Goal: Use online tool/utility: Utilize a website feature to perform a specific function

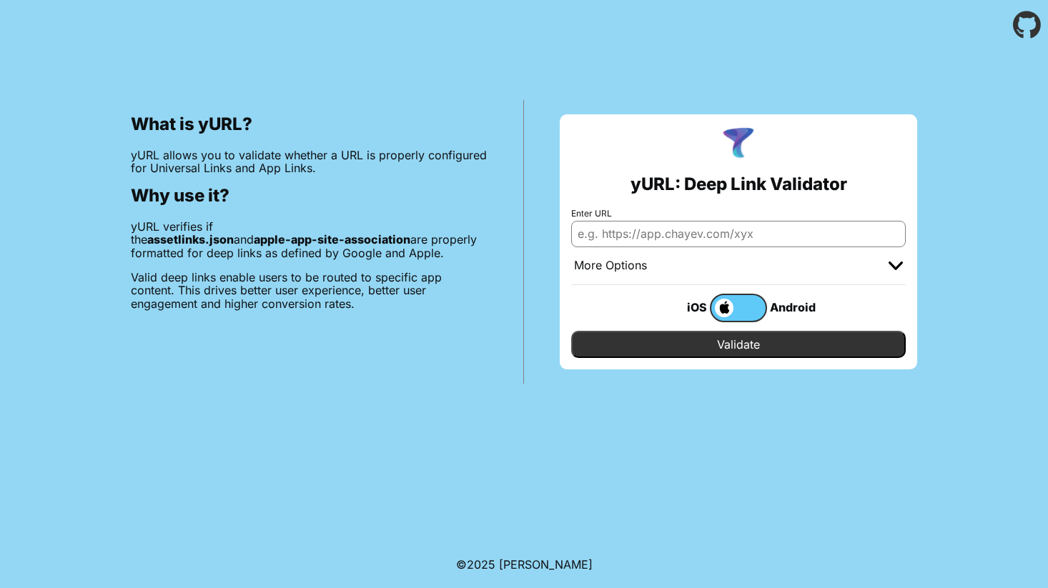
click at [785, 228] on input "Enter URL" at bounding box center [738, 234] width 335 height 26
paste input "[URL][DOMAIN_NAME]"
type input "[URL][DOMAIN_NAME]"
click at [746, 350] on input "Validate" at bounding box center [738, 344] width 335 height 27
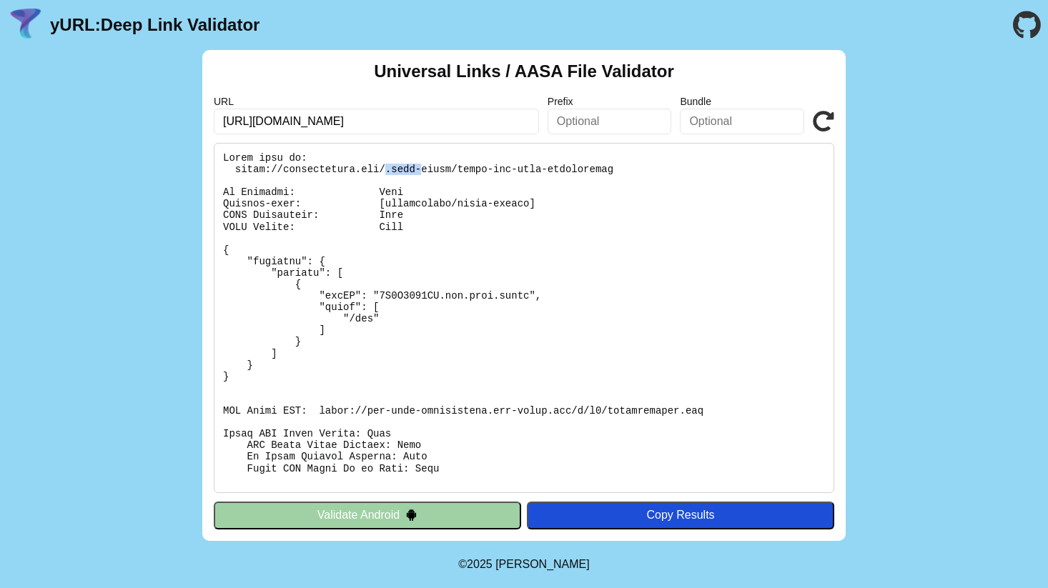
drag, startPoint x: 387, startPoint y: 172, endPoint x: 421, endPoint y: 172, distance: 34.3
click at [421, 172] on pre at bounding box center [524, 318] width 621 height 350
